Goal: Communication & Community: Connect with others

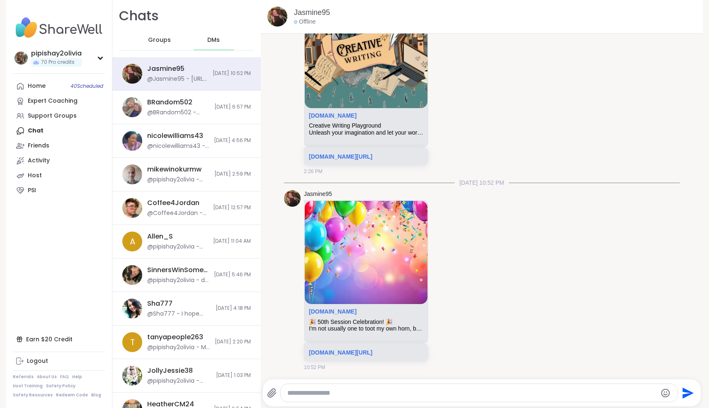
click at [156, 40] on span "Groups" at bounding box center [159, 40] width 23 height 8
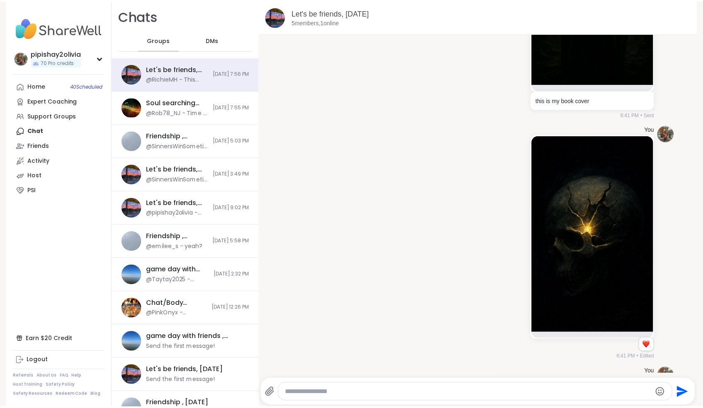
scroll to position [806, 0]
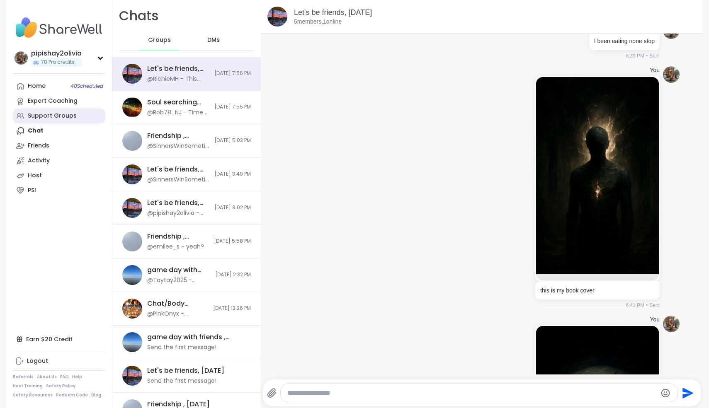
click at [65, 111] on link "Support Groups" at bounding box center [59, 116] width 92 height 15
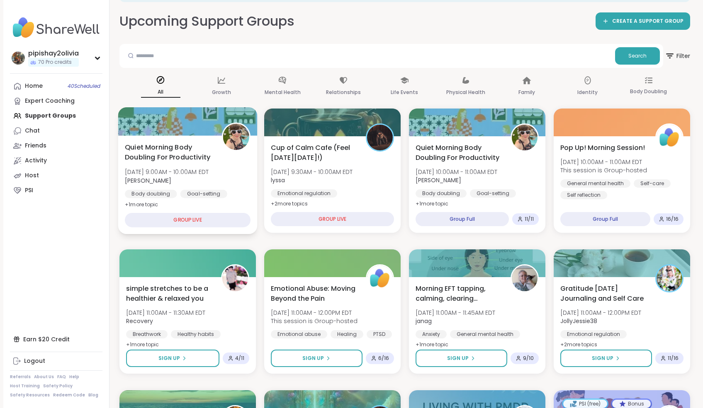
scroll to position [43, 0]
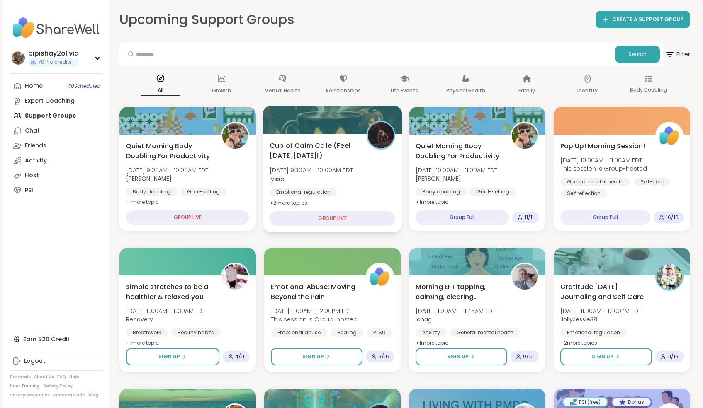
click at [325, 173] on span "Fri, Oct 10 | 9:30AM - 10:00AM EDT" at bounding box center [310, 170] width 83 height 8
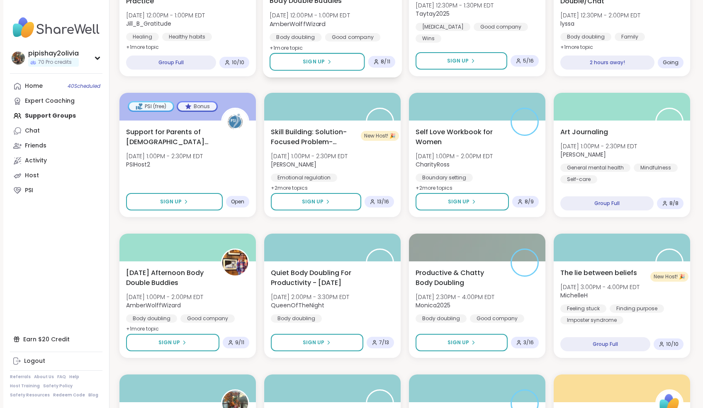
scroll to position [624, 0]
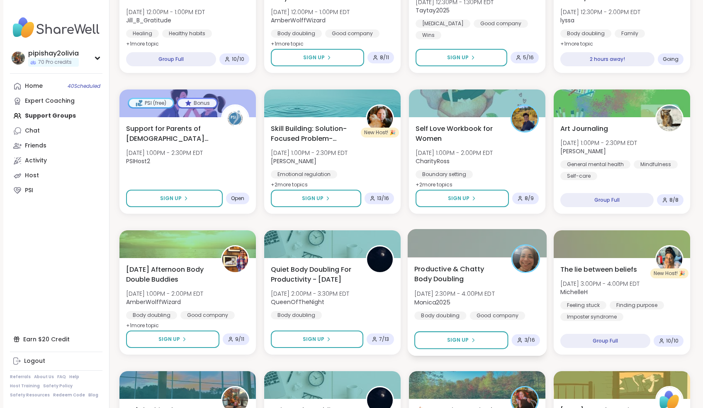
click at [491, 305] on span "Monica2025" at bounding box center [454, 302] width 80 height 8
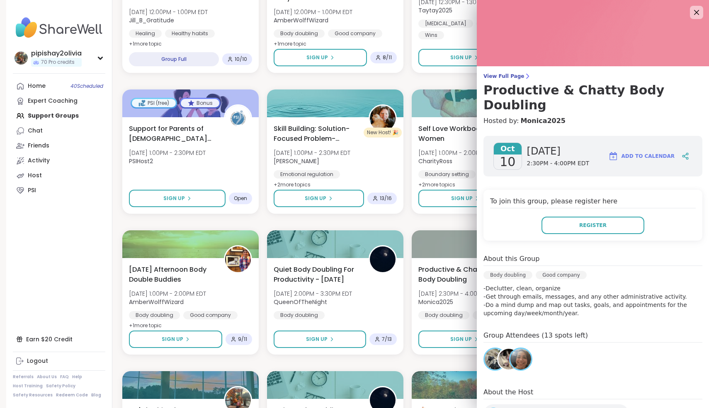
click at [398, 365] on div "Quiet Morning Body Doubling For Productivity Fri, Oct 10 | 9:00AM - 10:00AM EDT…" at bounding box center [407, 152] width 570 height 1252
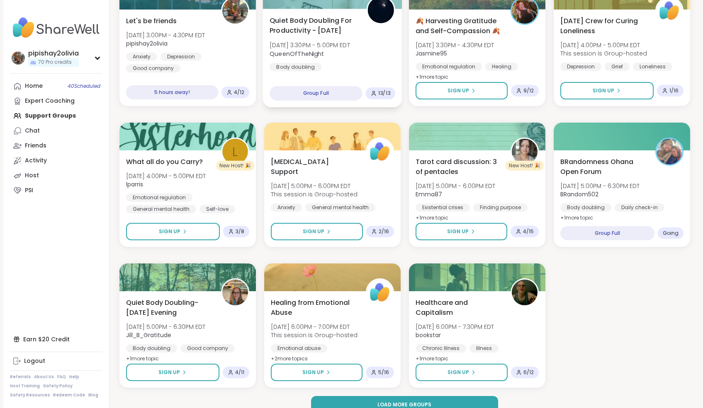
scroll to position [1027, 0]
